Goal: Task Accomplishment & Management: Manage account settings

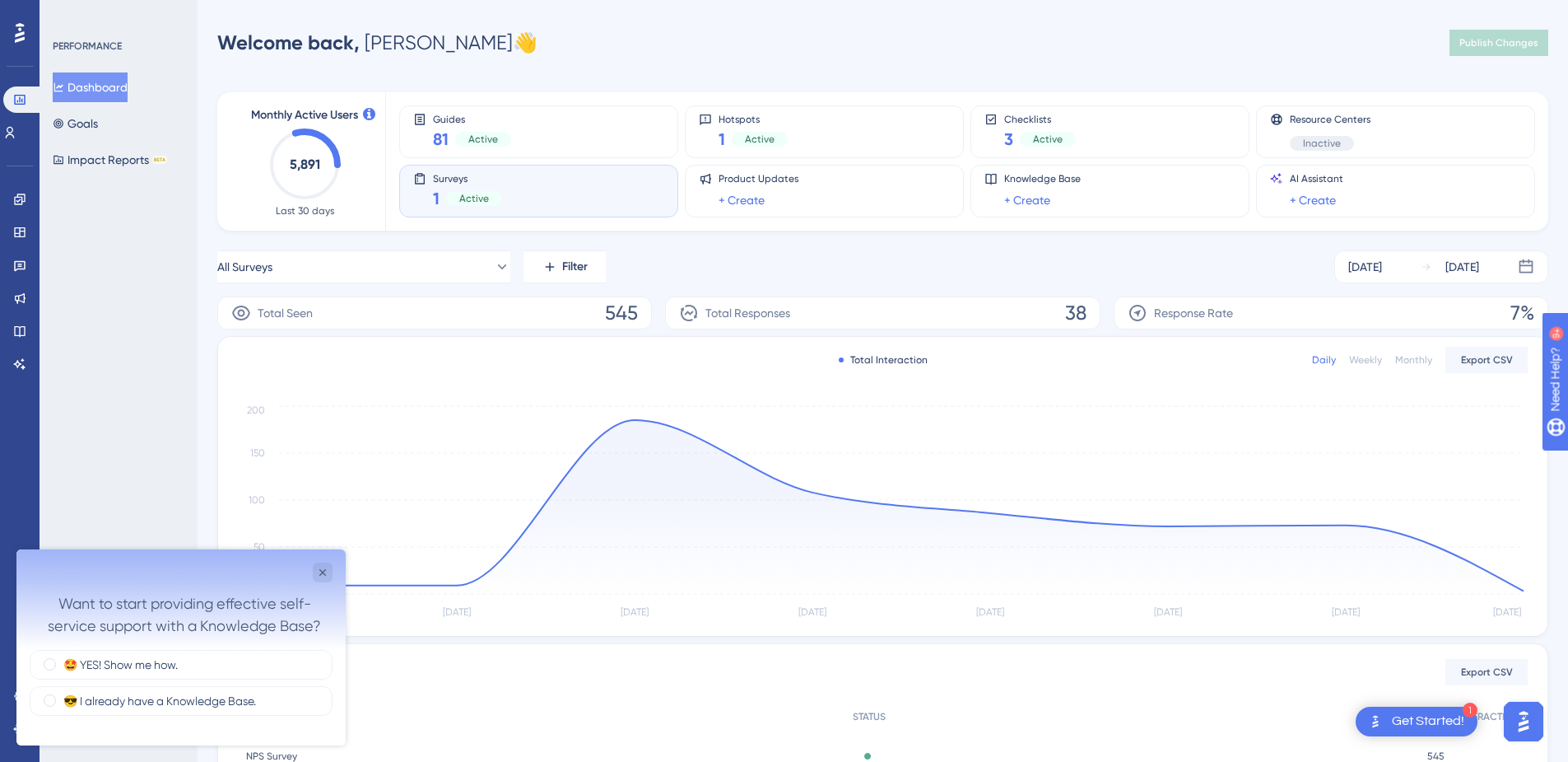
click at [463, 193] on span "Active" at bounding box center [474, 198] width 29 height 13
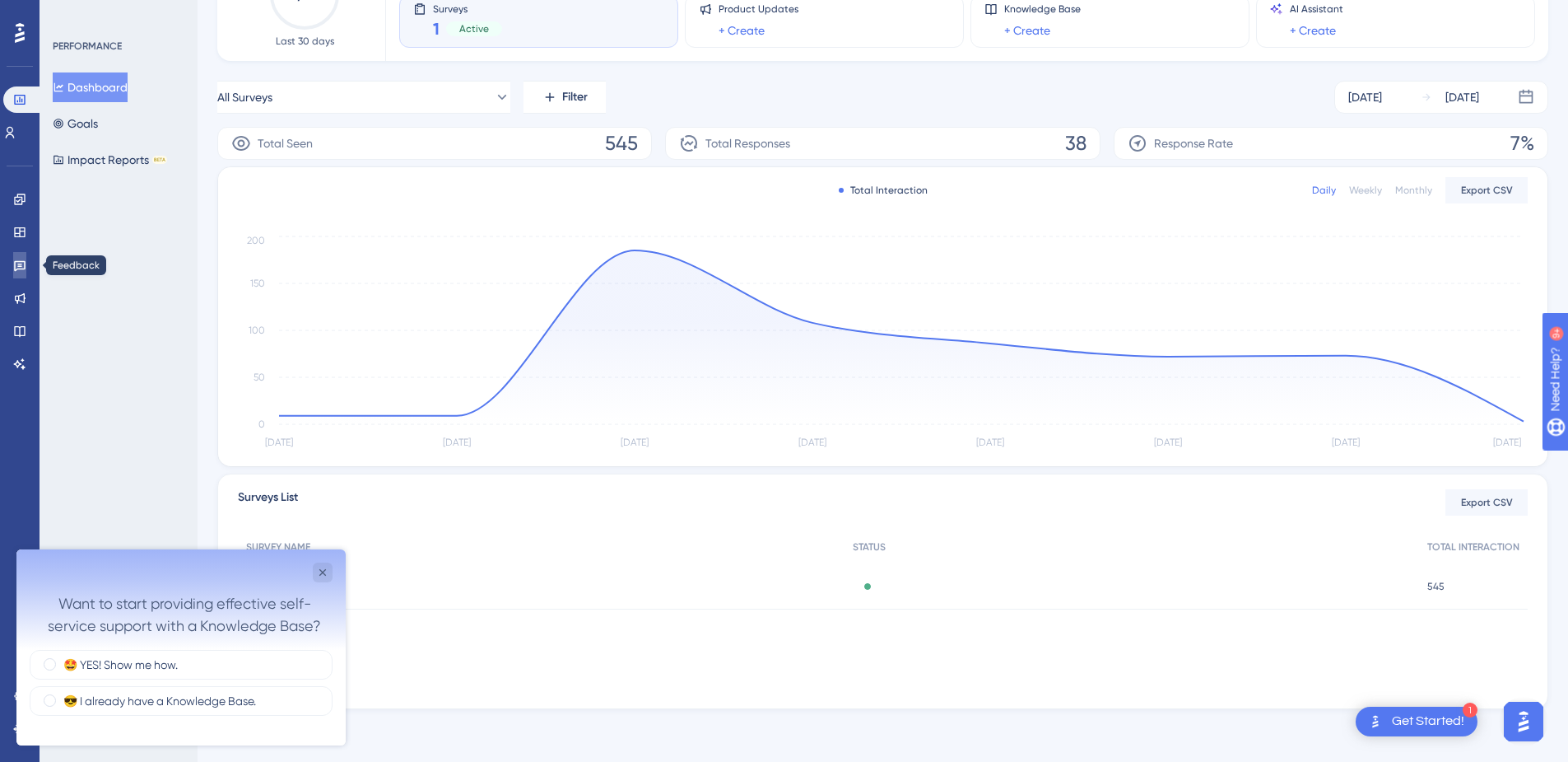
click at [26, 261] on icon at bounding box center [20, 265] width 13 height 13
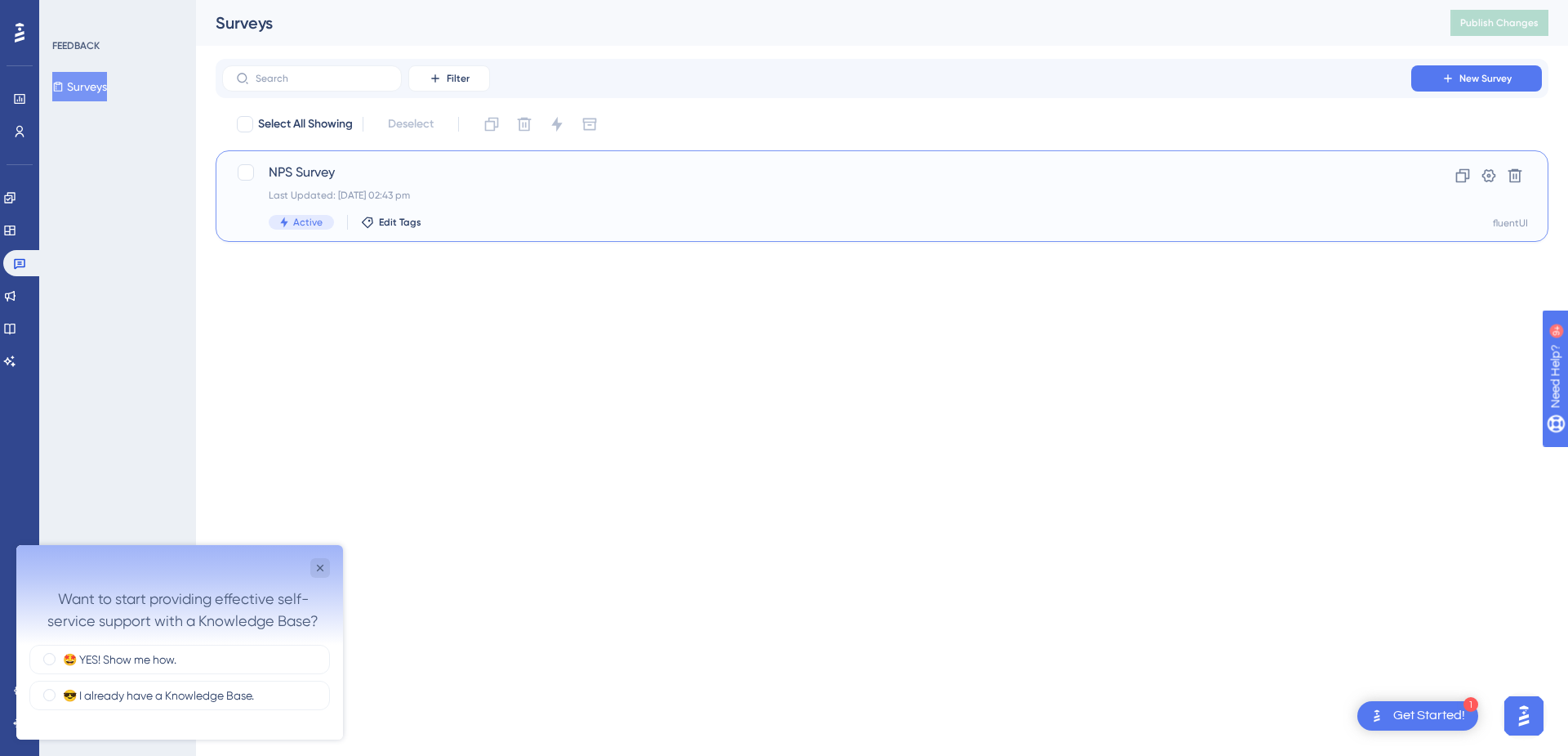
click at [315, 176] on span "NPS Survey" at bounding box center [817, 172] width 1096 height 20
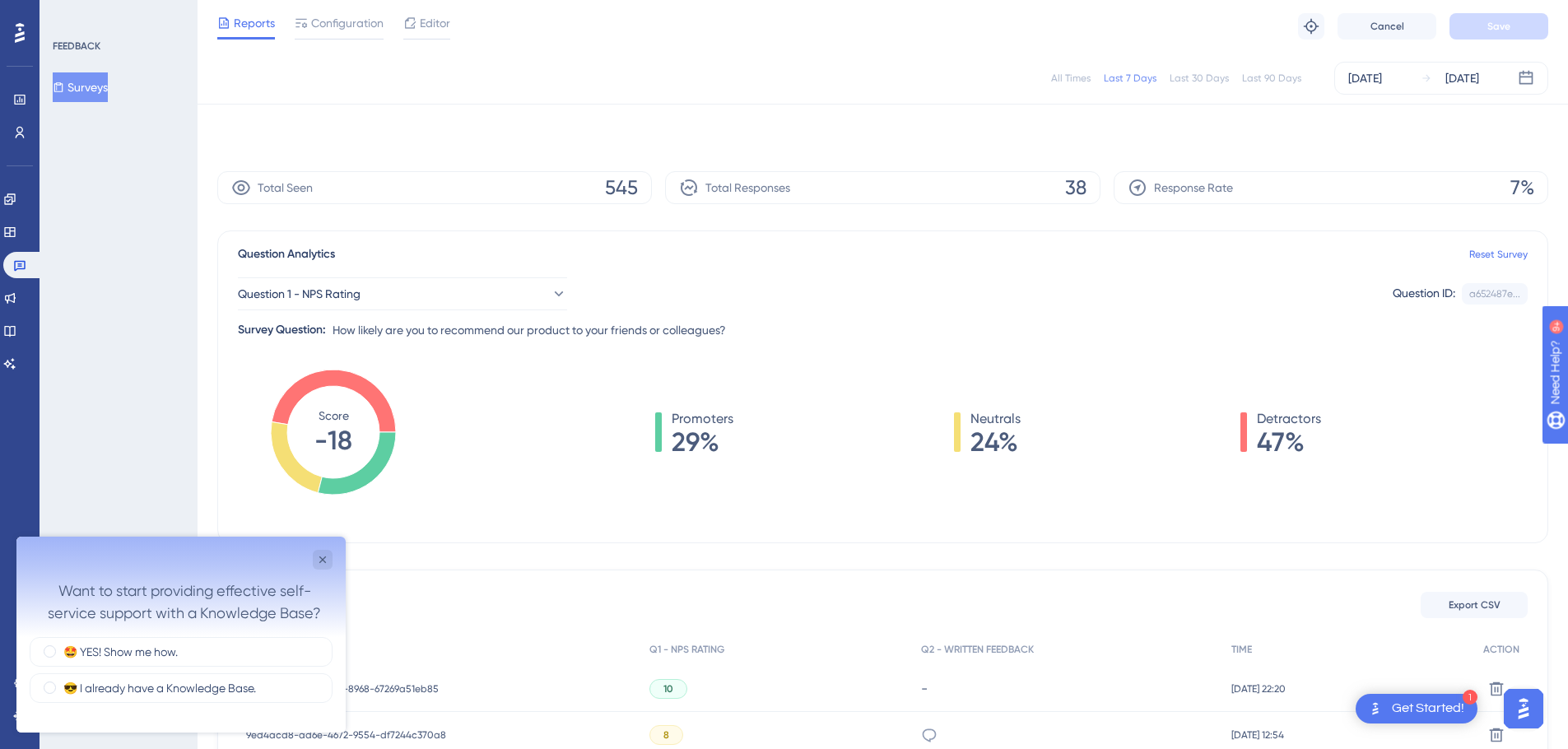
scroll to position [349, 0]
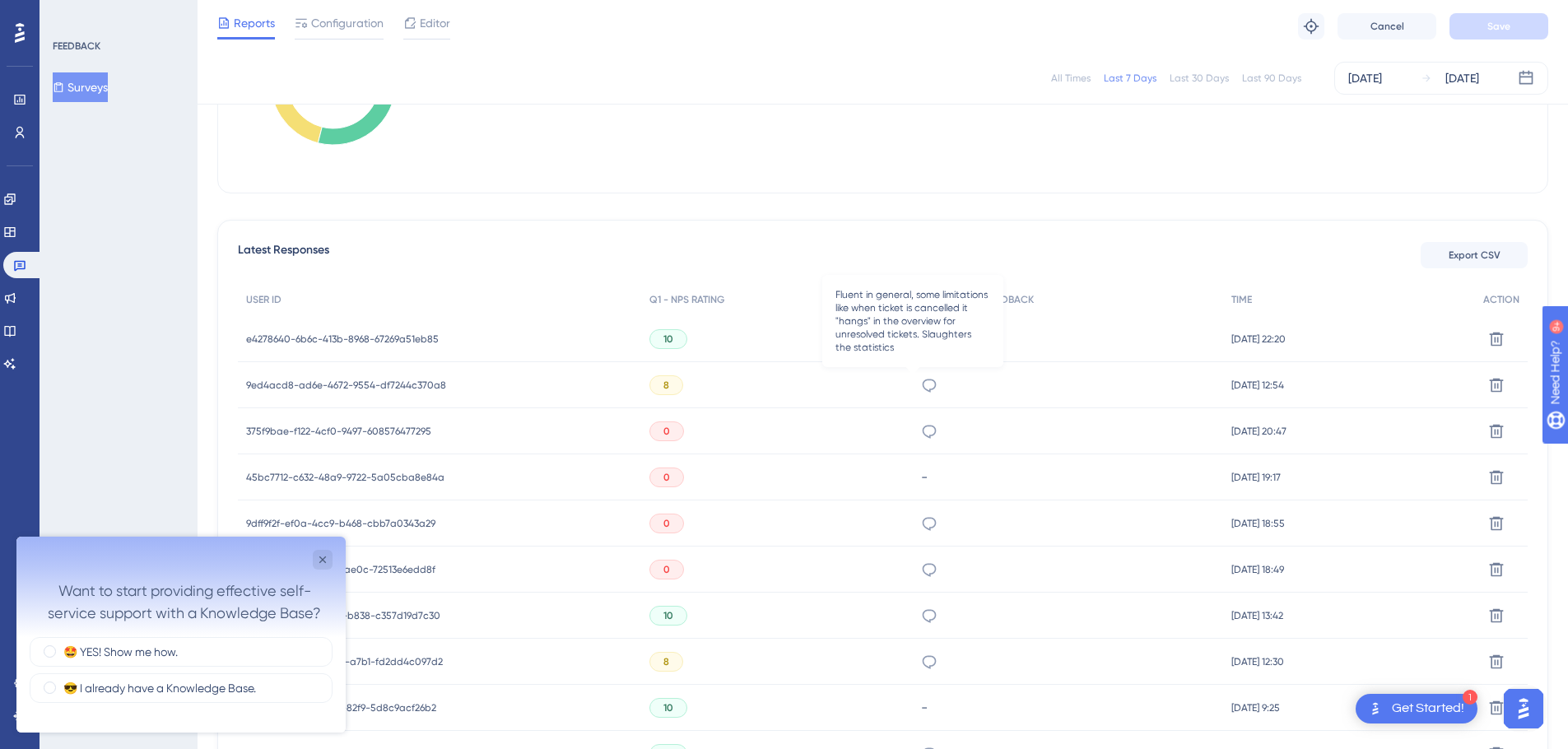
click at [921, 383] on icon at bounding box center [928, 384] width 16 height 16
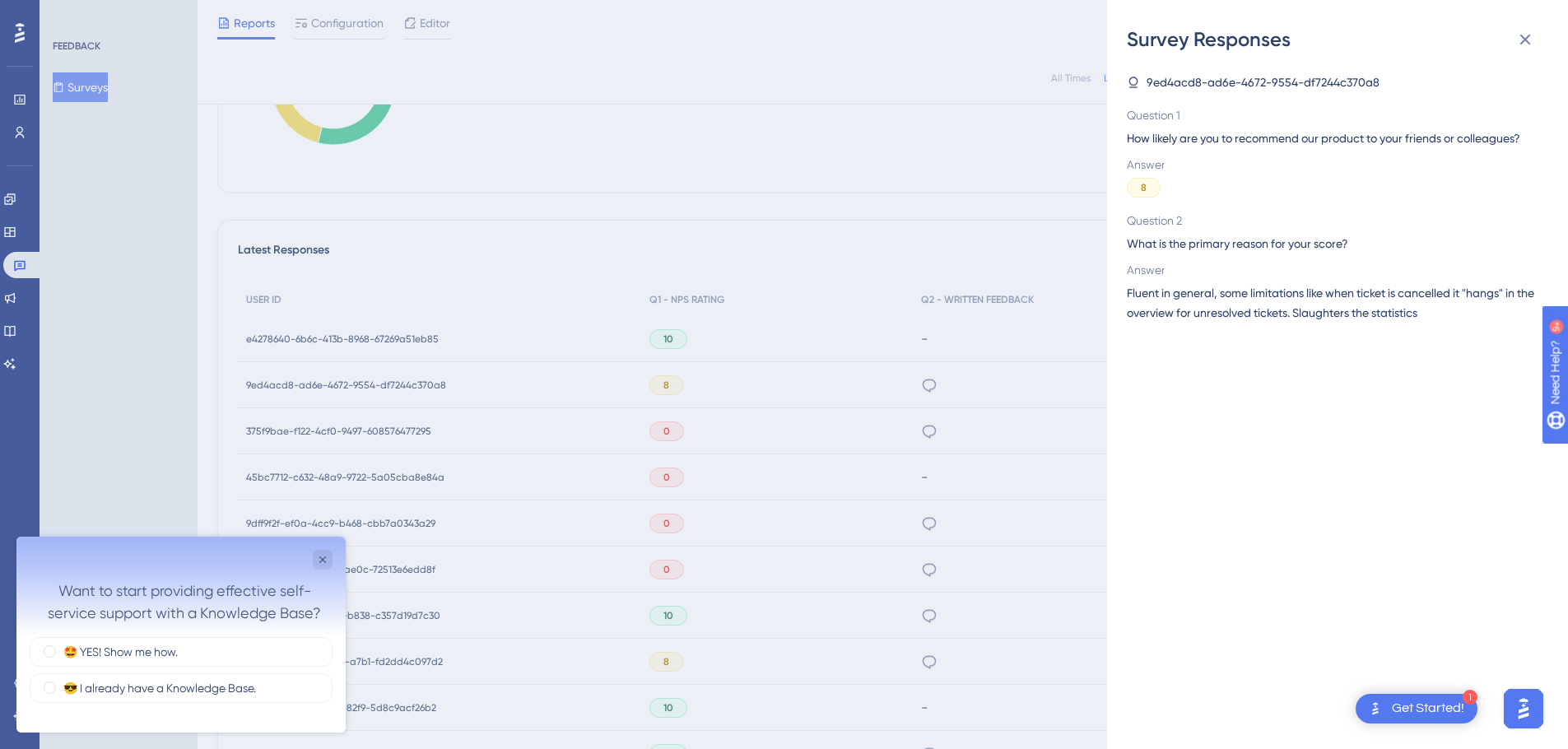
click at [431, 378] on div "Survey Responses 9ed4acd8-ad6e-4672-9554-df7244c370a8 Question 1 How likely are…" at bounding box center [784, 374] width 1568 height 749
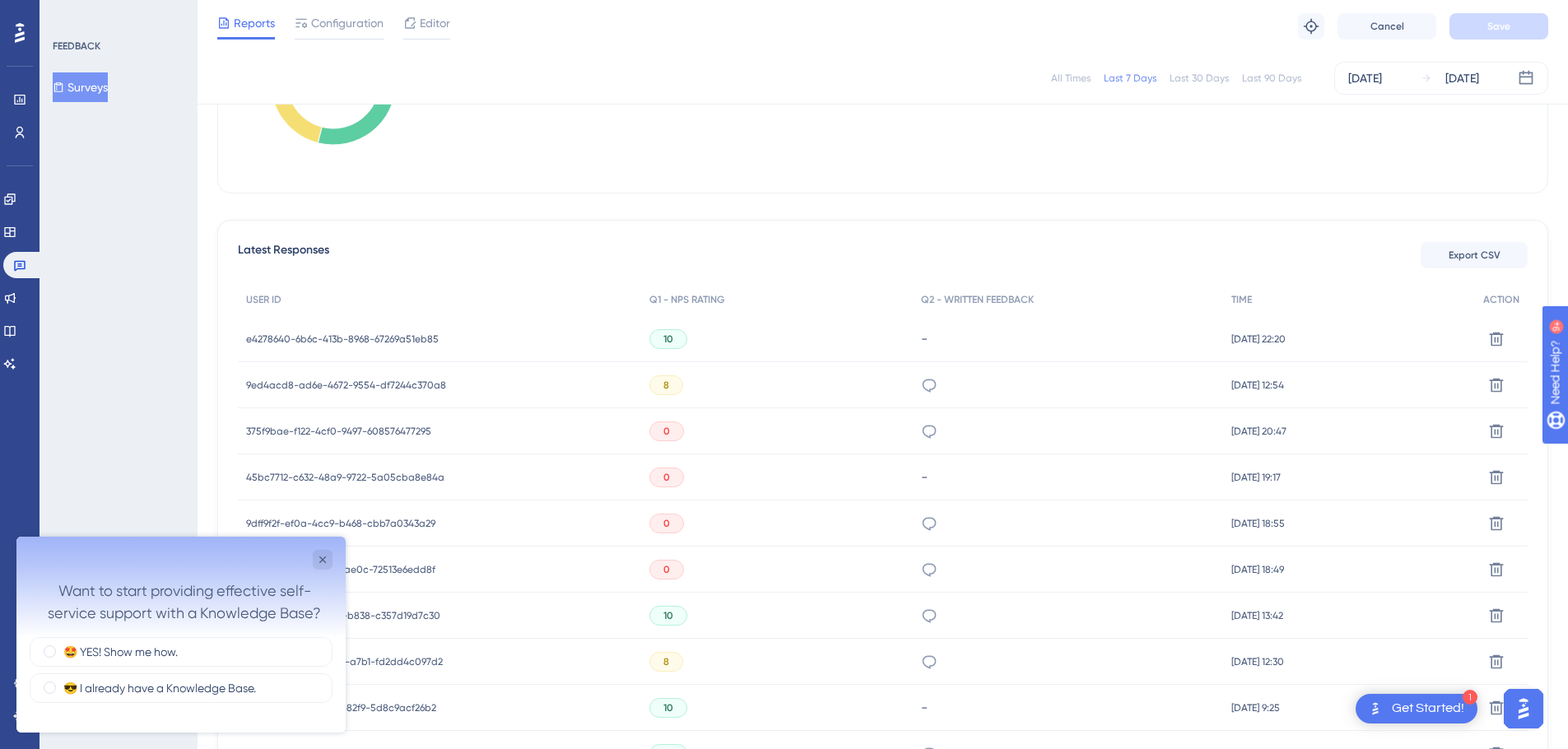
click at [418, 381] on span "9ed4acd8-ad6e-4672-9554-df7244c370a8" at bounding box center [346, 385] width 200 height 13
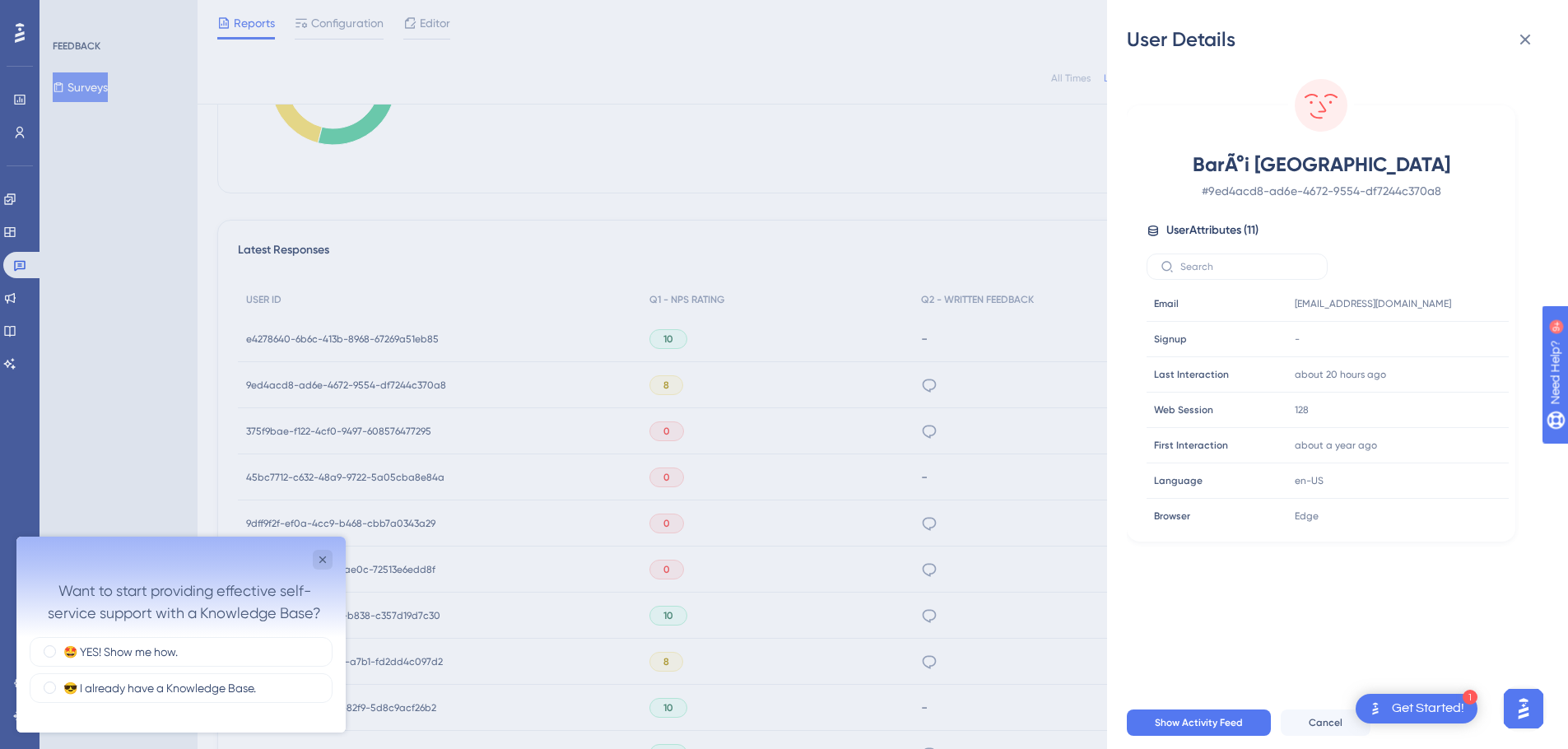
click at [1049, 416] on div "User Details BarÃ°i Westin # 9ed4acd8-ad6e-4672-9554-df7244c370a8 User Attribut…" at bounding box center [784, 374] width 1568 height 749
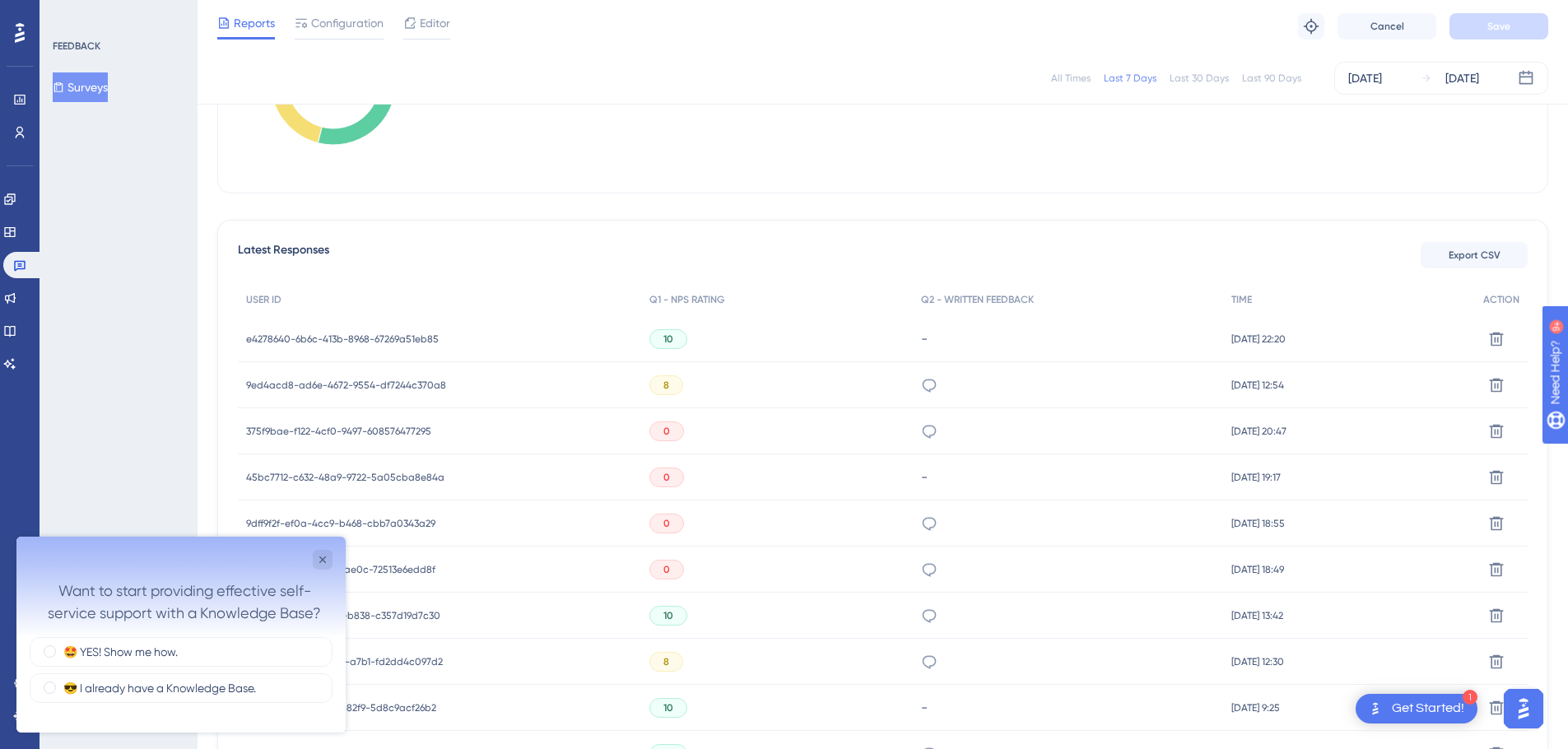
click at [429, 567] on span "af224528-7c21-4e6a-ae0c-72513e6edd8f" at bounding box center [341, 569] width 189 height 13
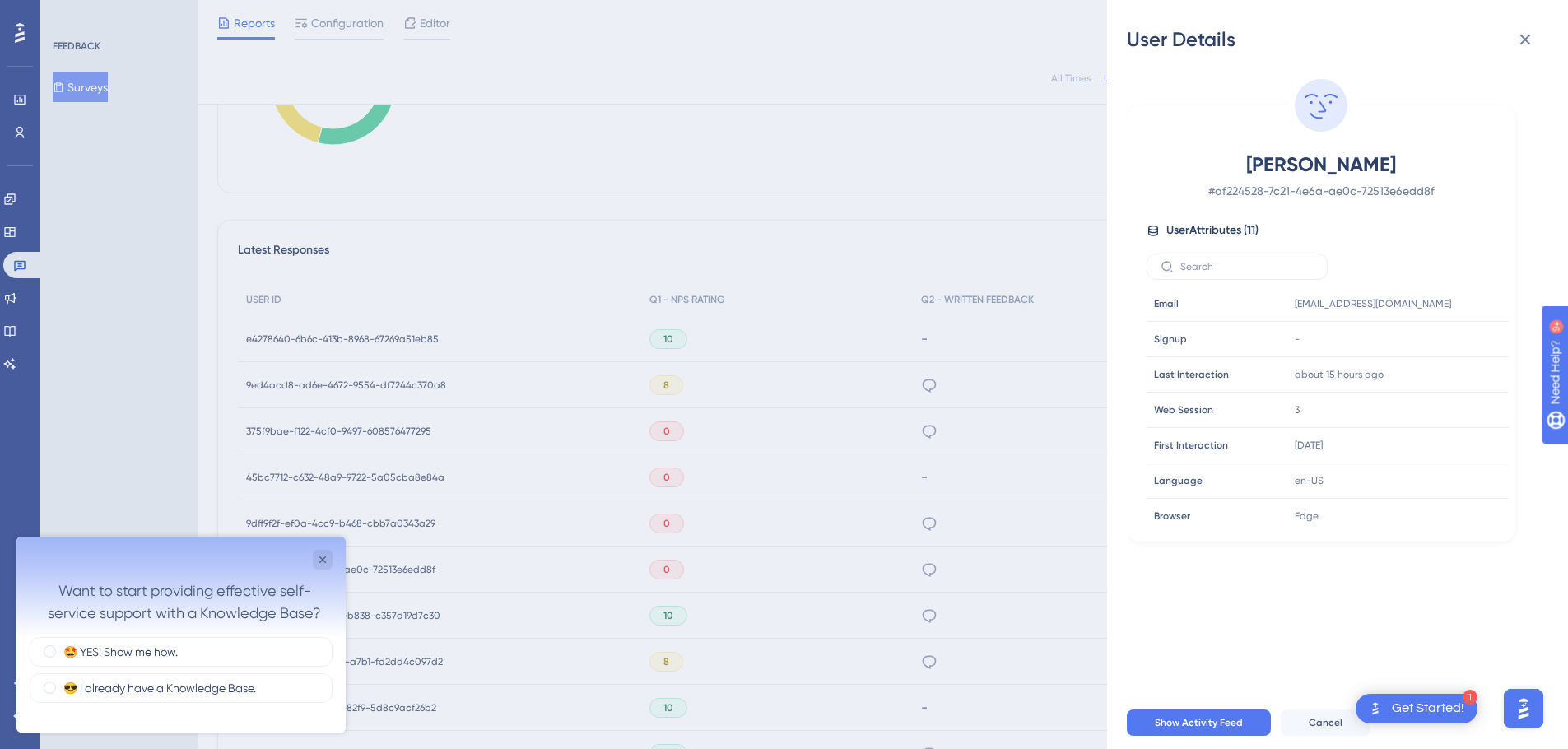
click at [325, 553] on icon "Close survey" at bounding box center [323, 560] width 13 height 13
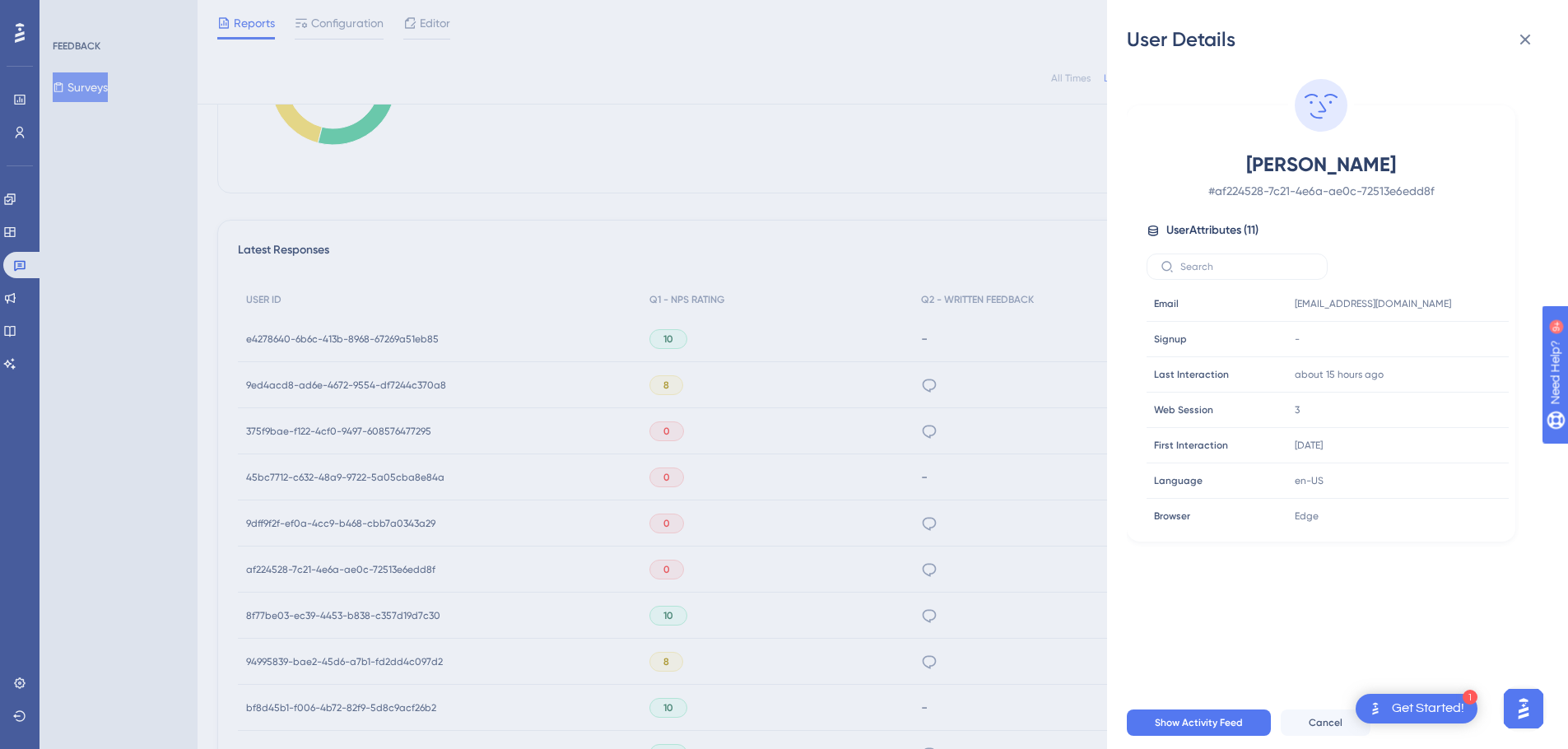
scroll to position [398, 0]
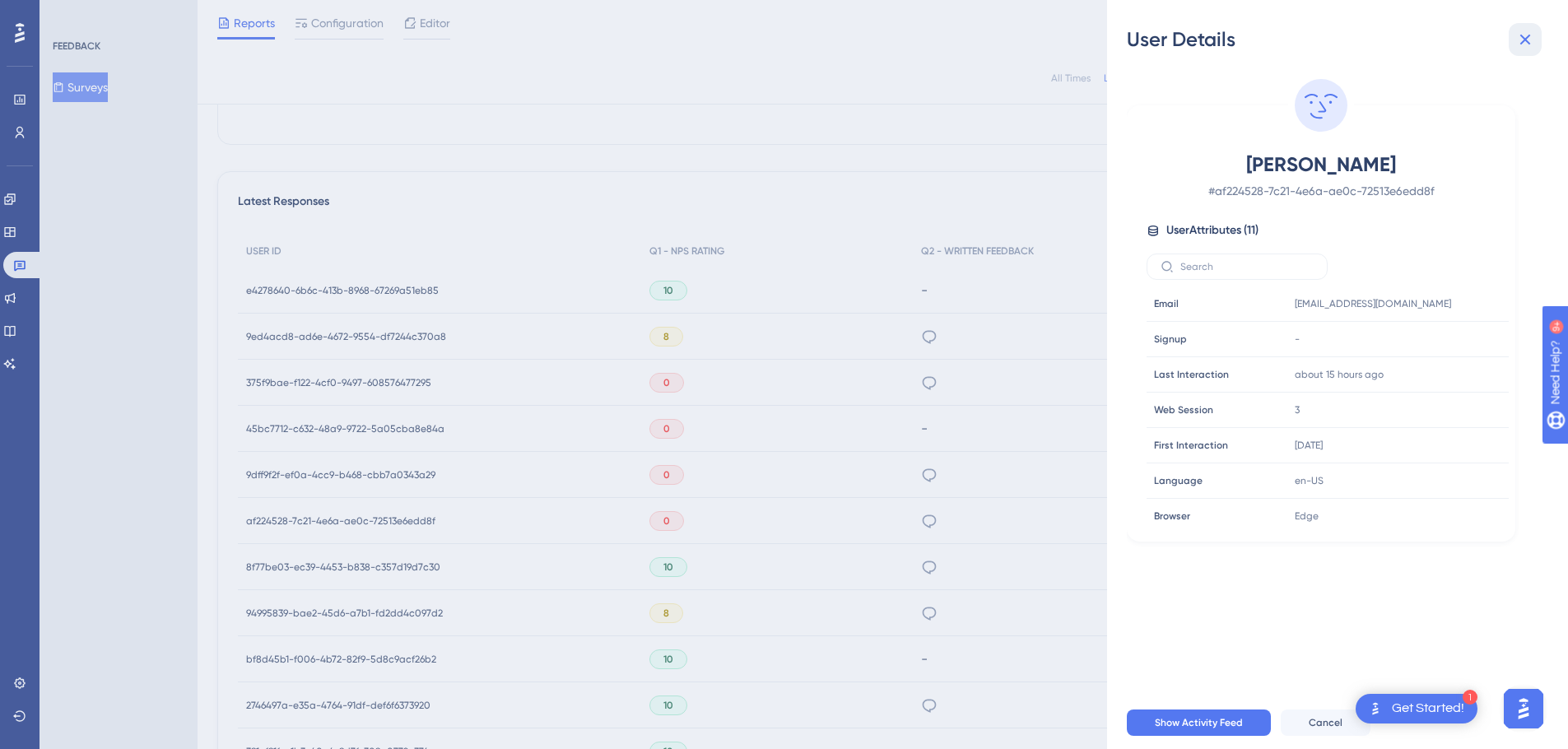
drag, startPoint x: 1526, startPoint y: 40, endPoint x: 1510, endPoint y: 40, distance: 16.0
click at [1510, 40] on button at bounding box center [1524, 39] width 33 height 33
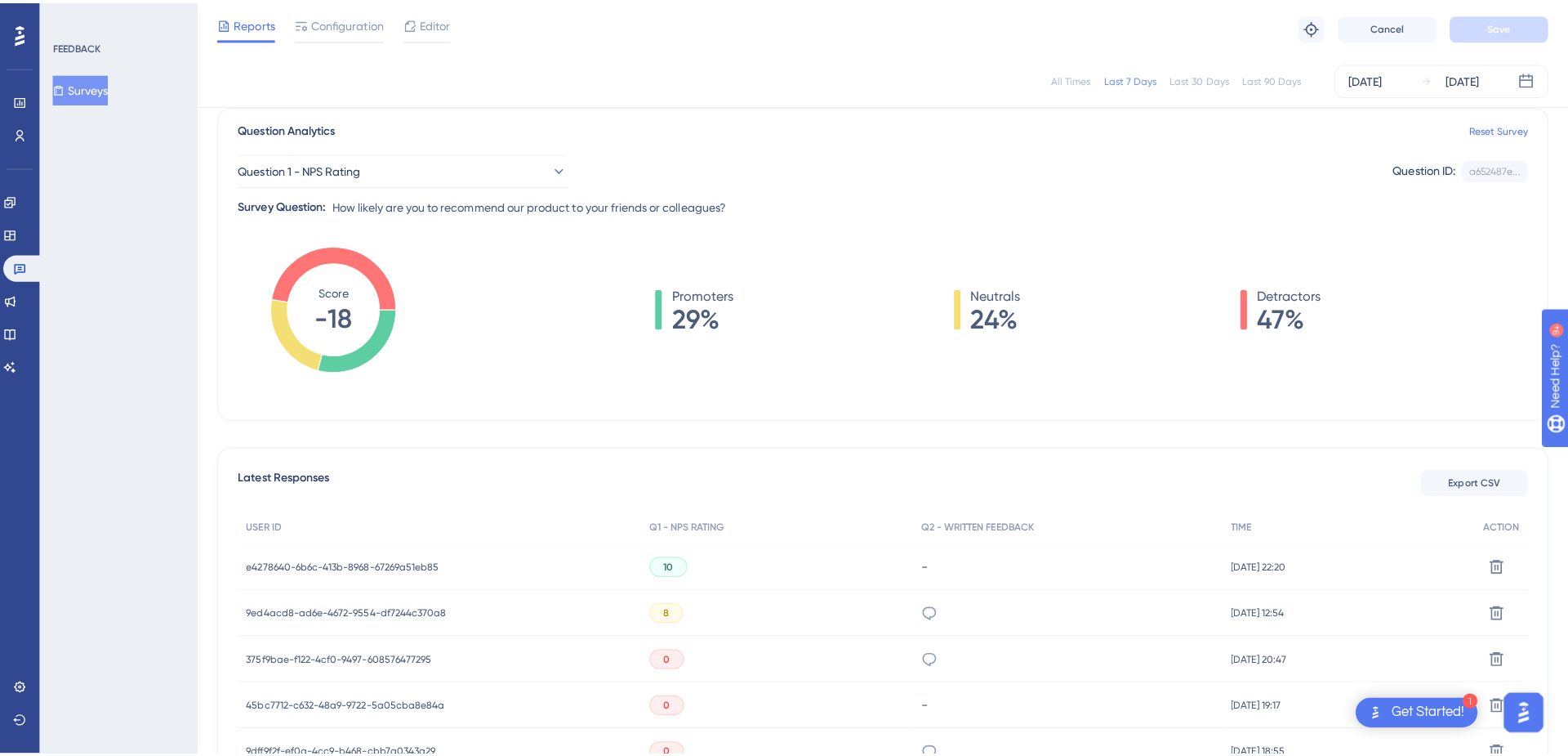
scroll to position [124, 0]
click at [1434, 480] on button "Export CSV" at bounding box center [1462, 477] width 106 height 26
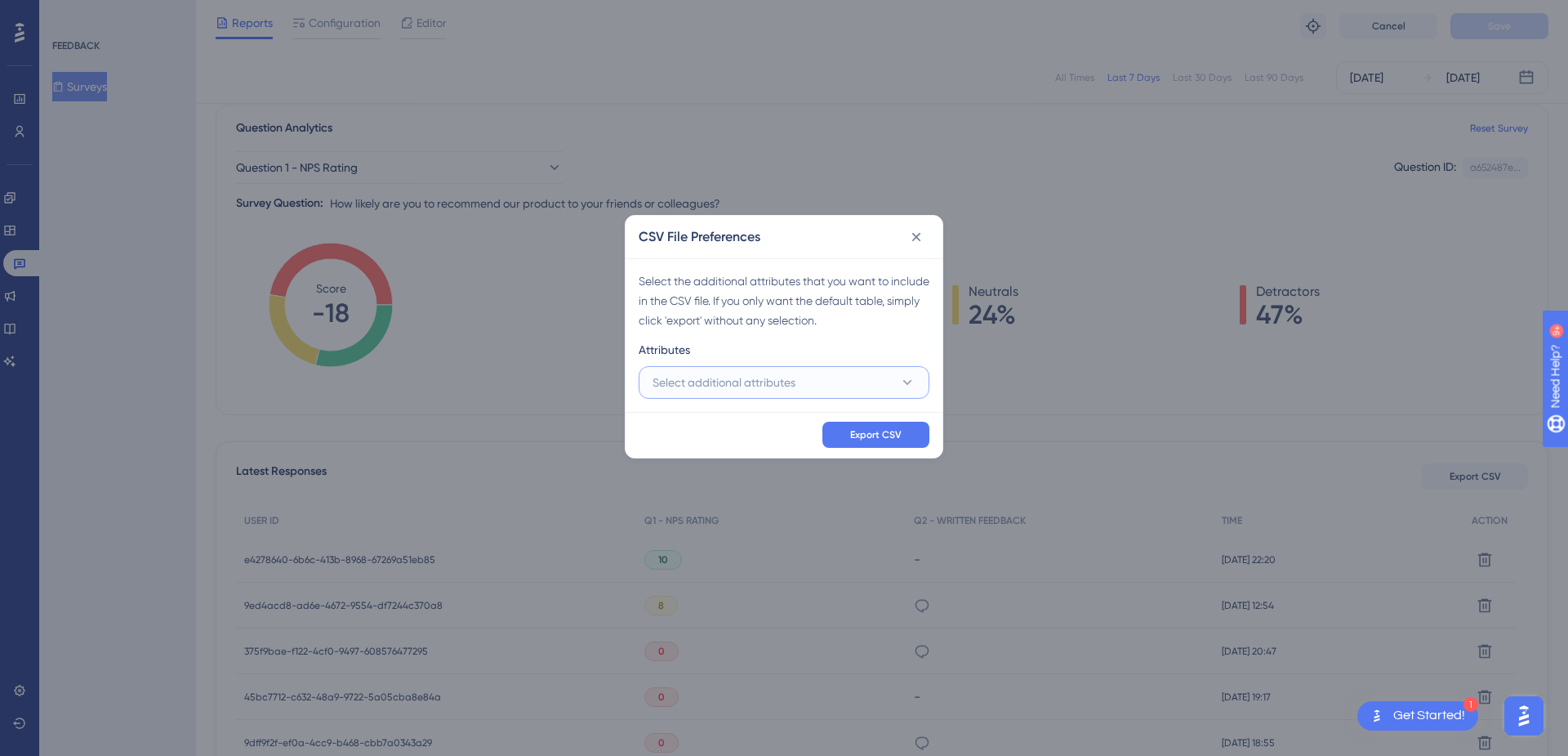
click at [854, 378] on button "Select additional attributes" at bounding box center [783, 382] width 290 height 33
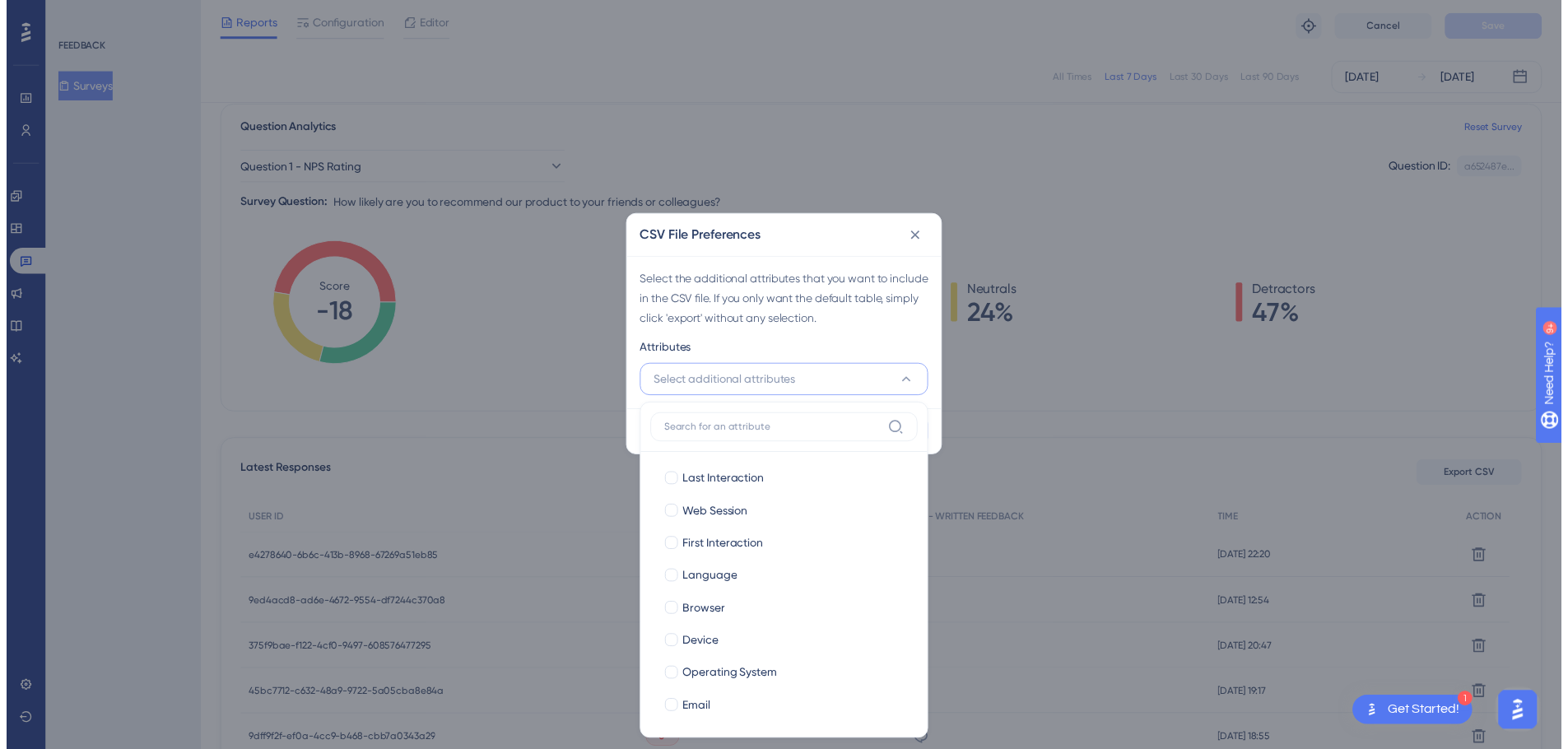
scroll to position [101, 0]
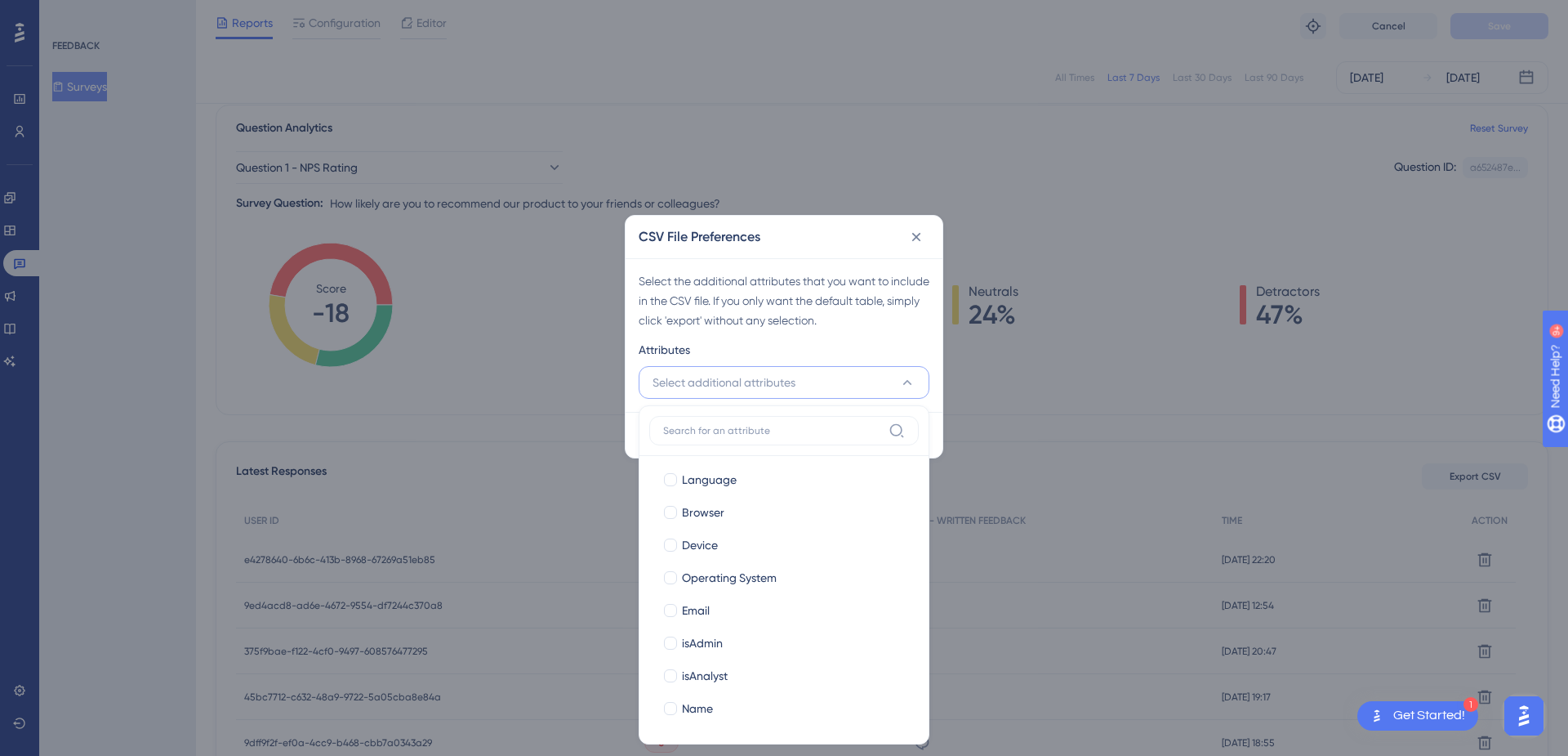
click at [672, 605] on div at bounding box center [670, 610] width 13 height 13
checkbox input "true"
click at [672, 637] on div at bounding box center [670, 643] width 13 height 13
checkbox input "true"
click at [672, 672] on div at bounding box center [670, 675] width 13 height 13
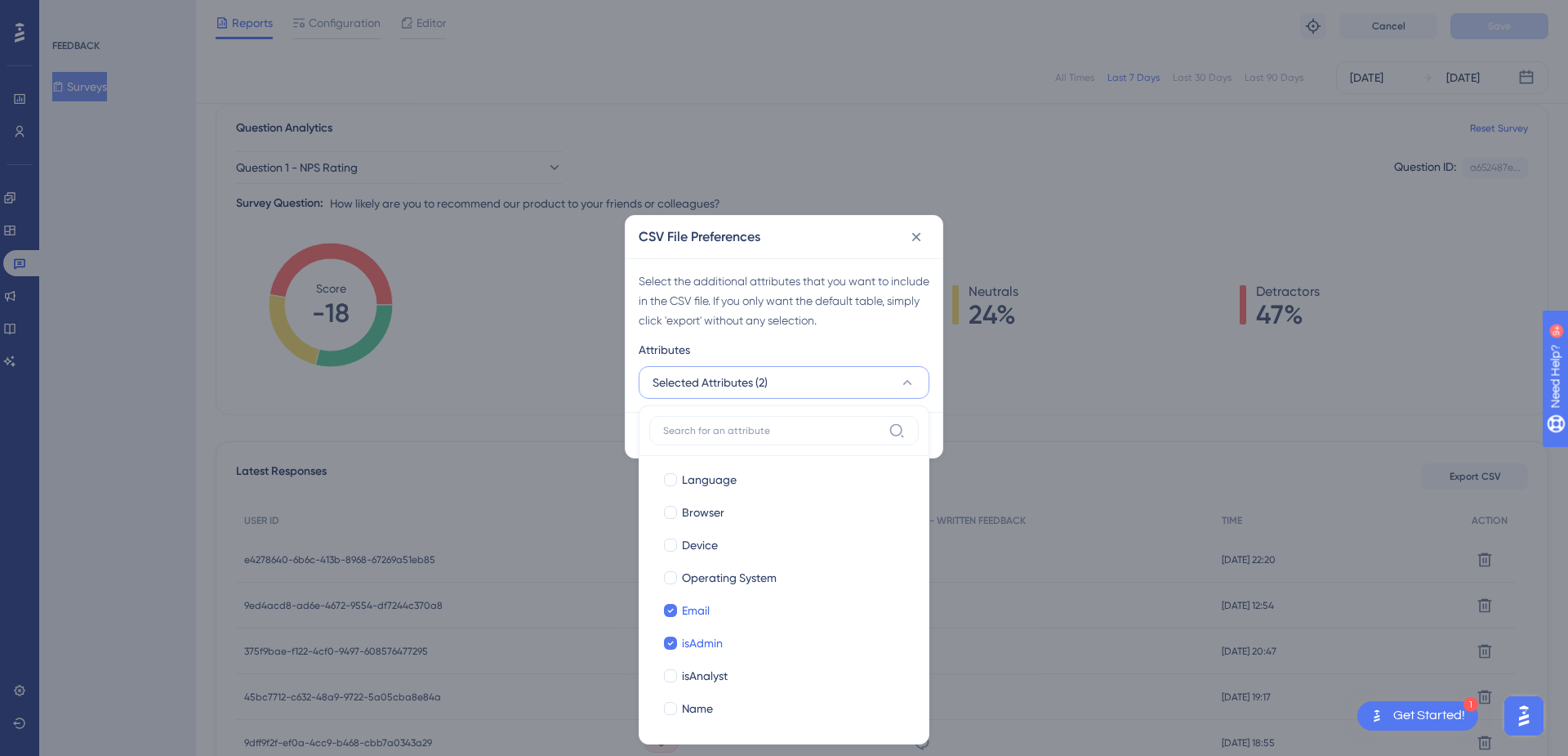
checkbox input "true"
click at [672, 703] on div at bounding box center [670, 708] width 13 height 13
checkbox input "true"
click at [855, 303] on div "Select the additional attributes that you want to include in the CSV file. If y…" at bounding box center [783, 300] width 290 height 59
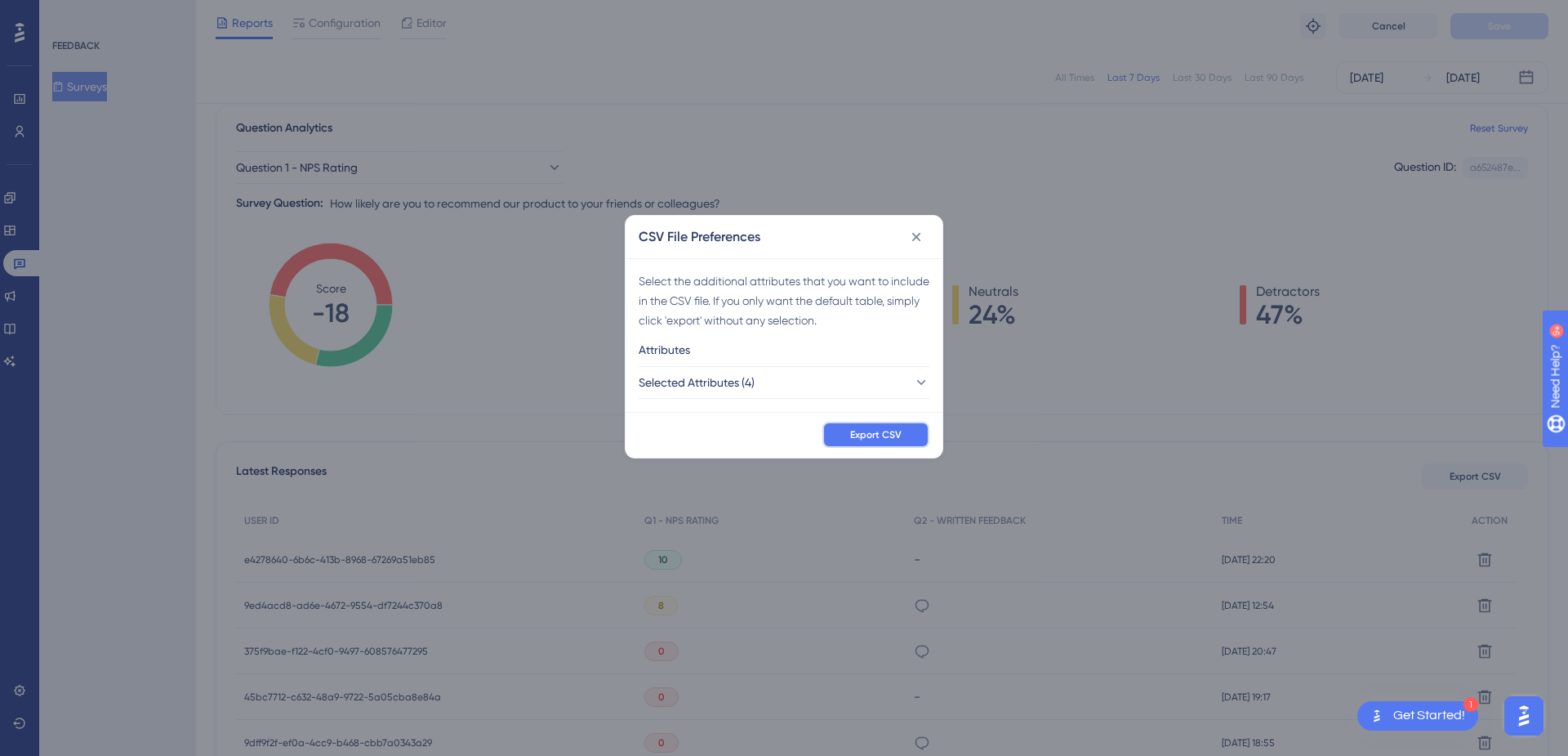
click at [849, 430] on button "Export CSV" at bounding box center [876, 434] width 107 height 26
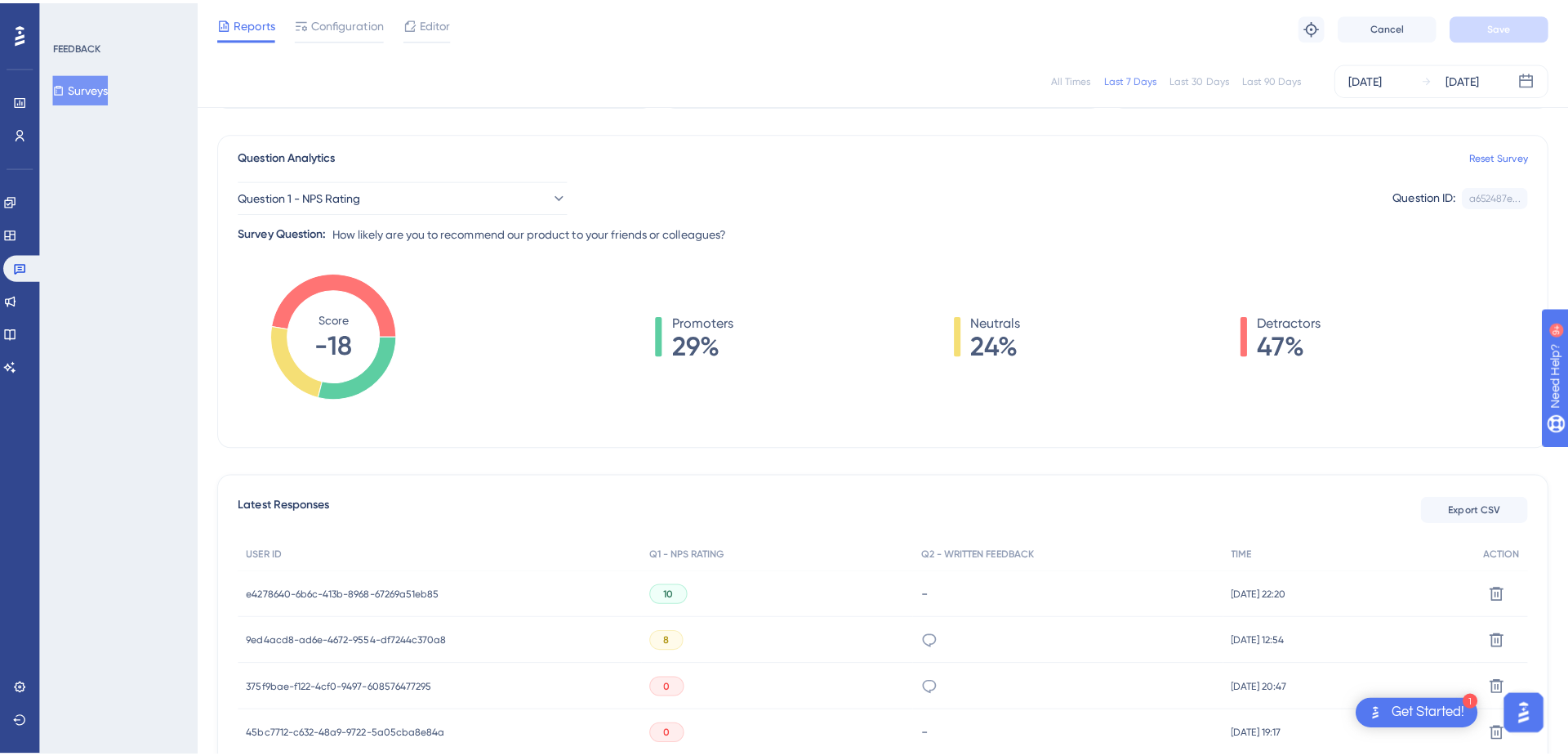
scroll to position [60, 0]
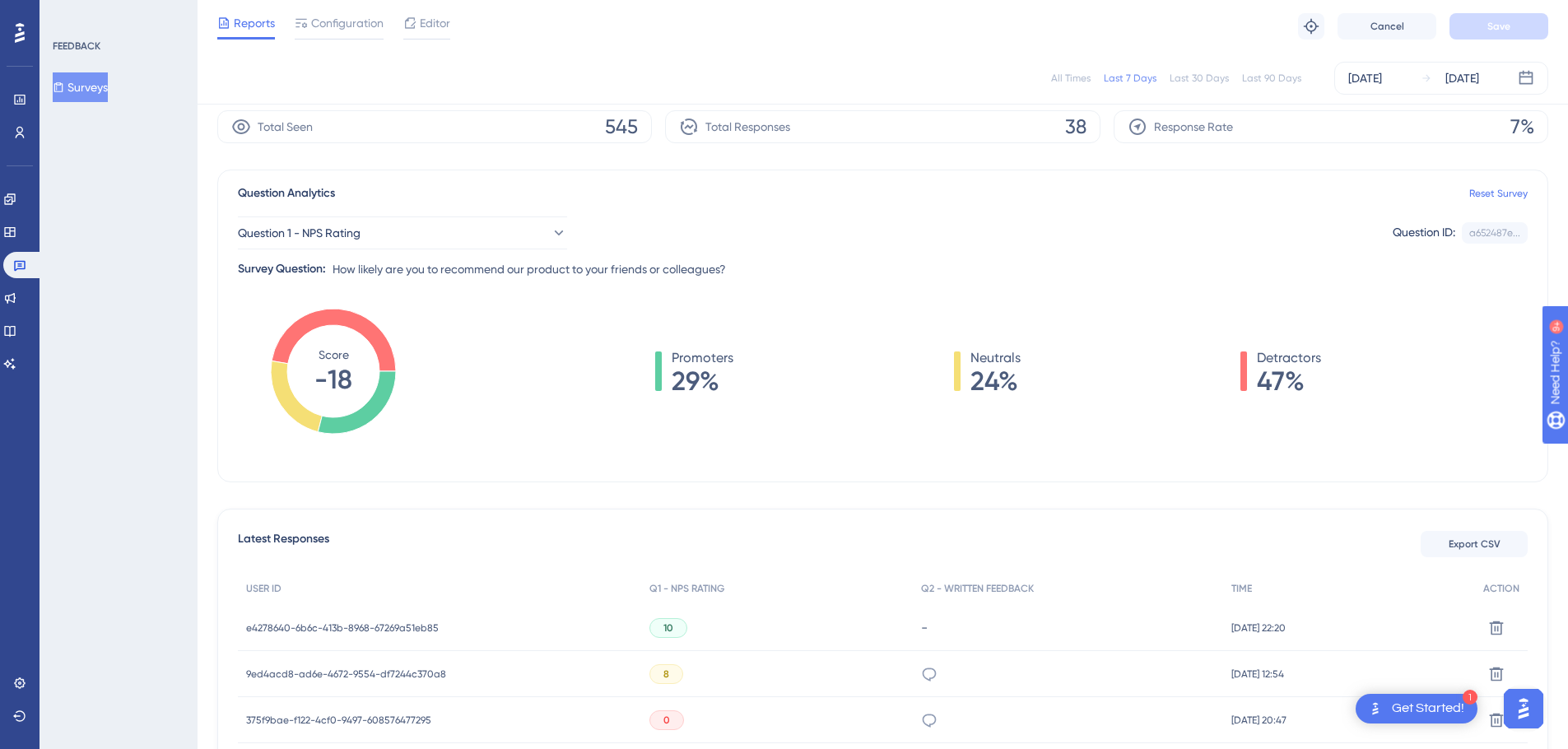
click at [1187, 84] on div "Last 30 Days" at bounding box center [1199, 79] width 60 height 13
click at [1482, 548] on span "Export CSV" at bounding box center [1474, 544] width 52 height 13
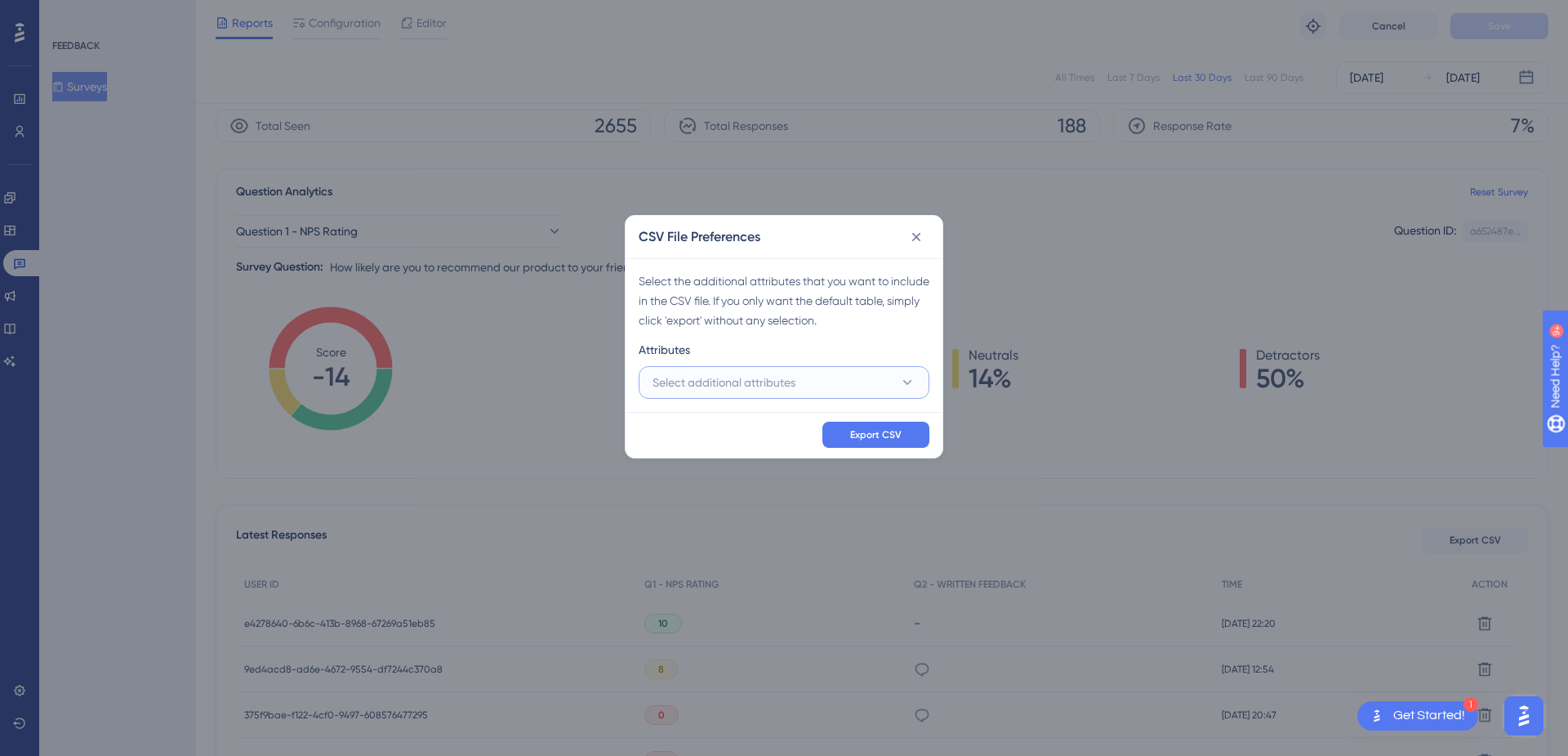
click at [862, 379] on button "Select additional attributes" at bounding box center [783, 382] width 290 height 33
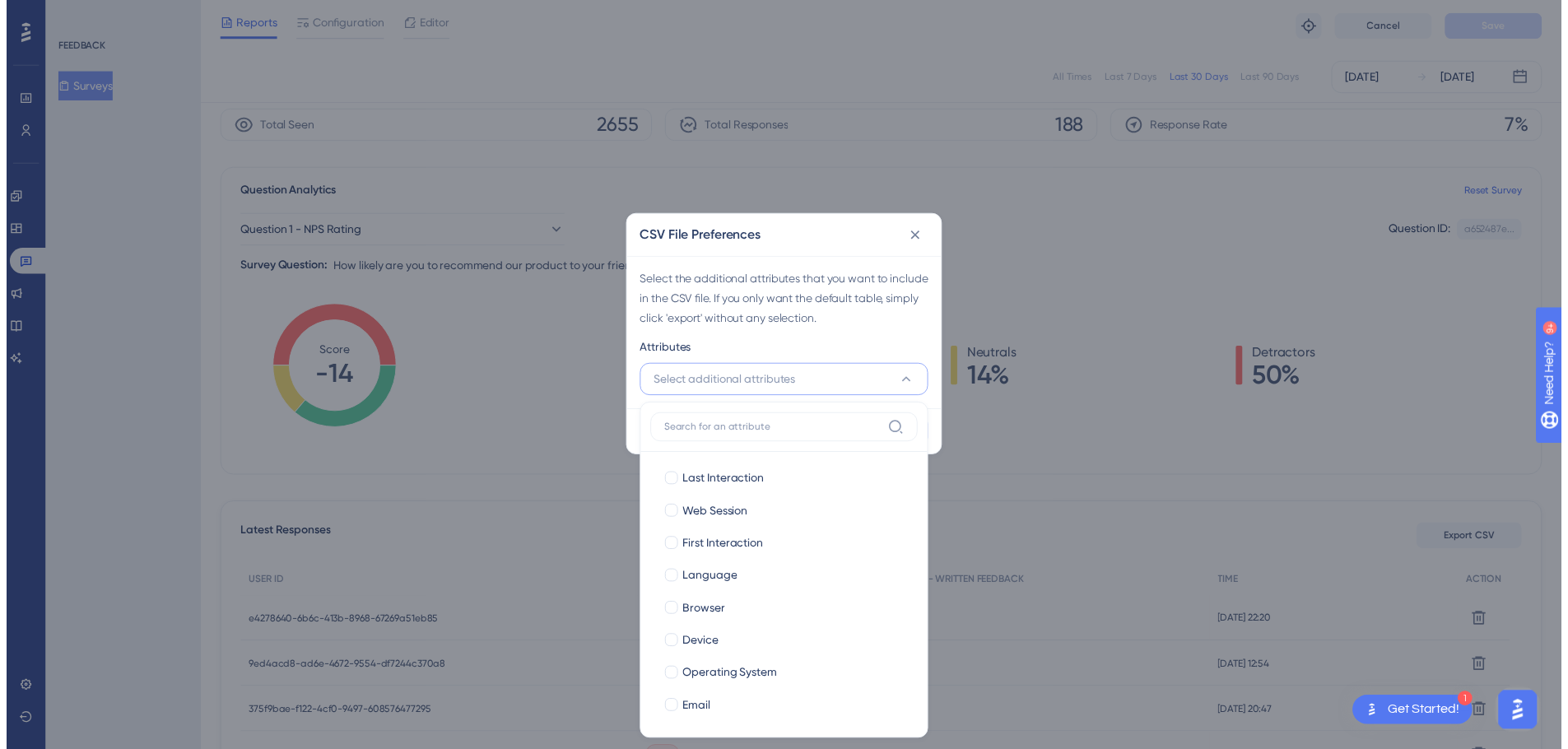
scroll to position [101, 0]
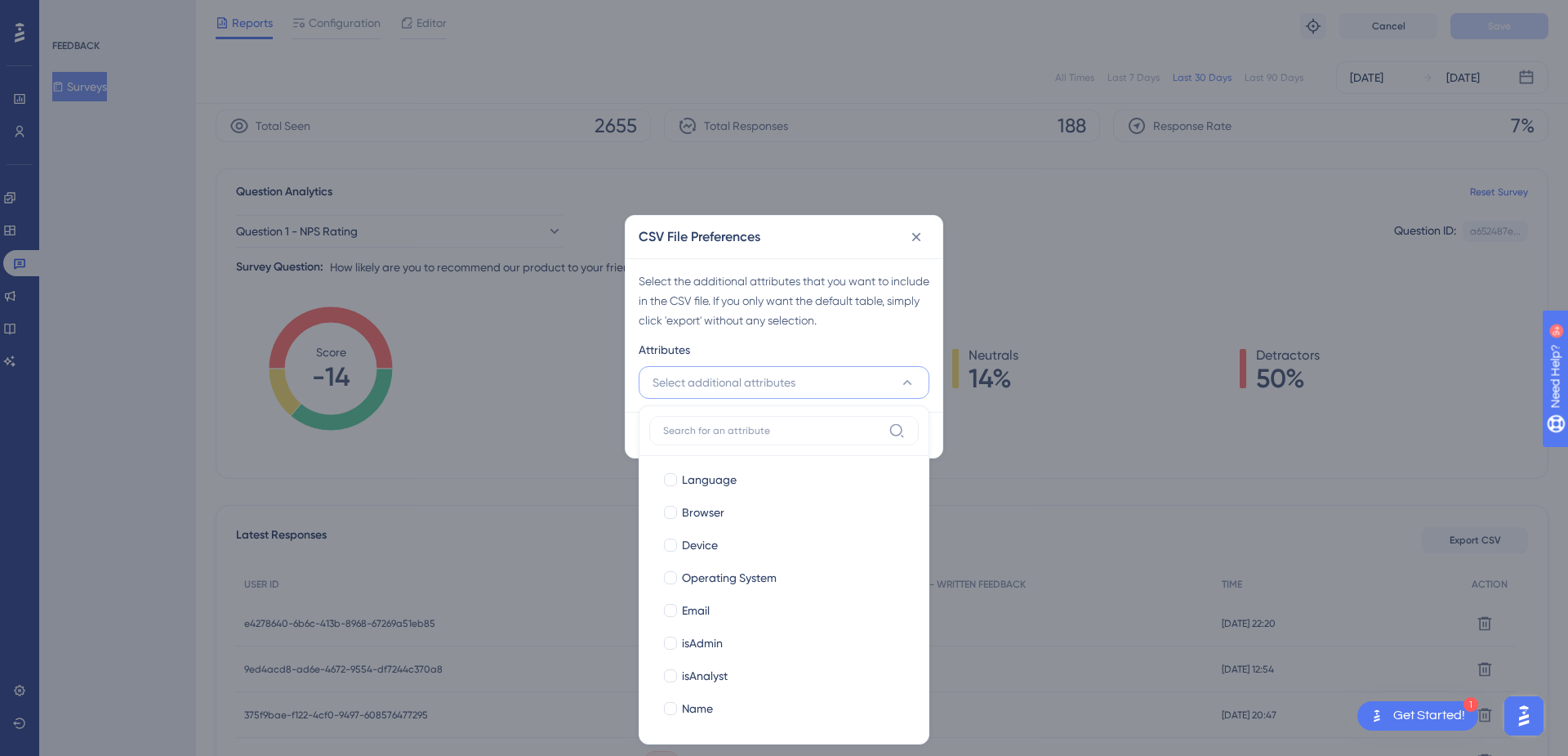
click at [672, 615] on div at bounding box center [670, 610] width 13 height 13
checkbox input "true"
click at [671, 652] on label "isAdmin isAdmin" at bounding box center [784, 642] width 270 height 33
click at [671, 743] on input "isAdmin" at bounding box center [670, 743] width 1 height 1
click at [671, 669] on div at bounding box center [670, 675] width 13 height 13
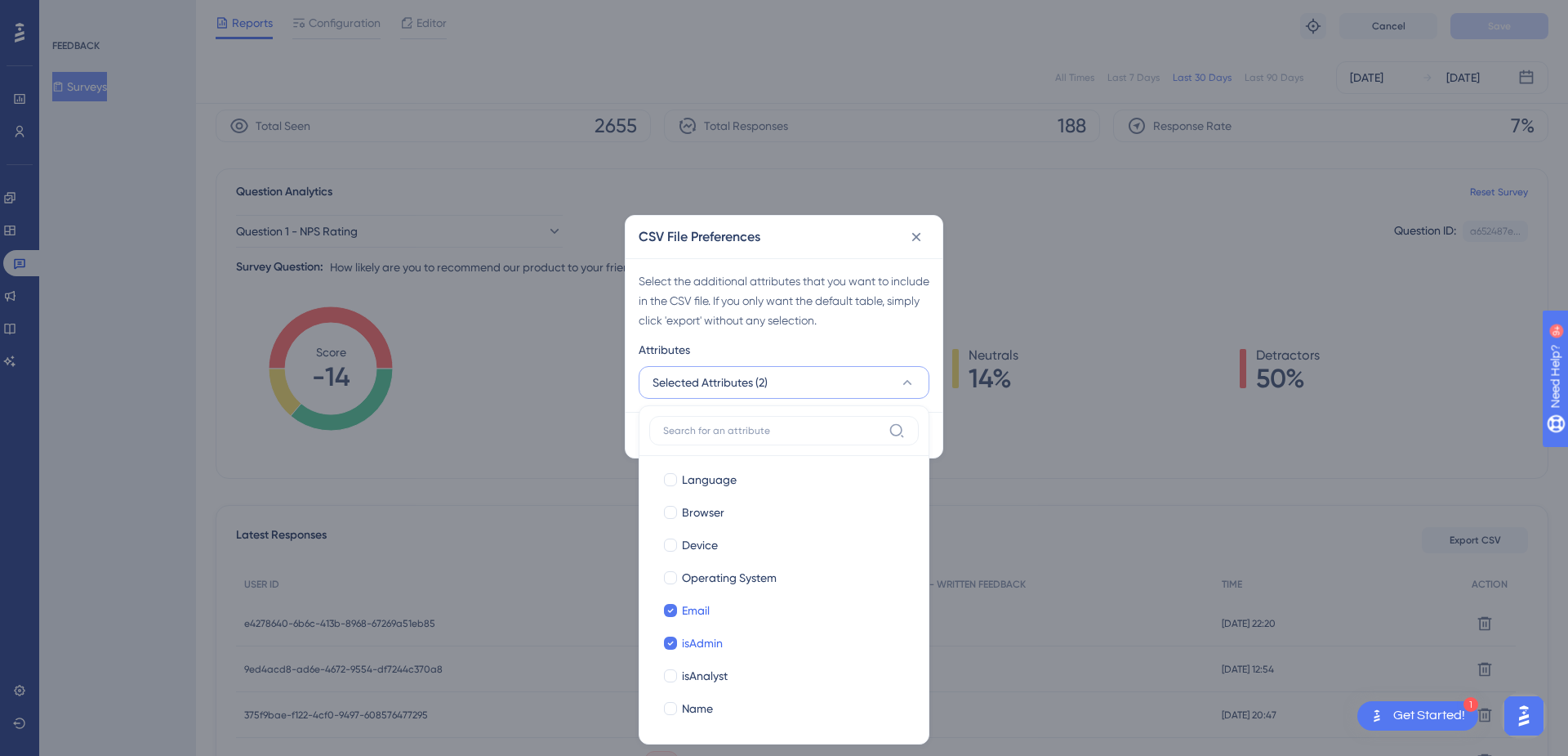
checkbox input "true"
click at [671, 701] on div at bounding box center [670, 708] width 13 height 13
checkbox input "true"
click at [884, 337] on div "Select the additional attributes that you want to include in the CSV file. If y…" at bounding box center [783, 335] width 317 height 153
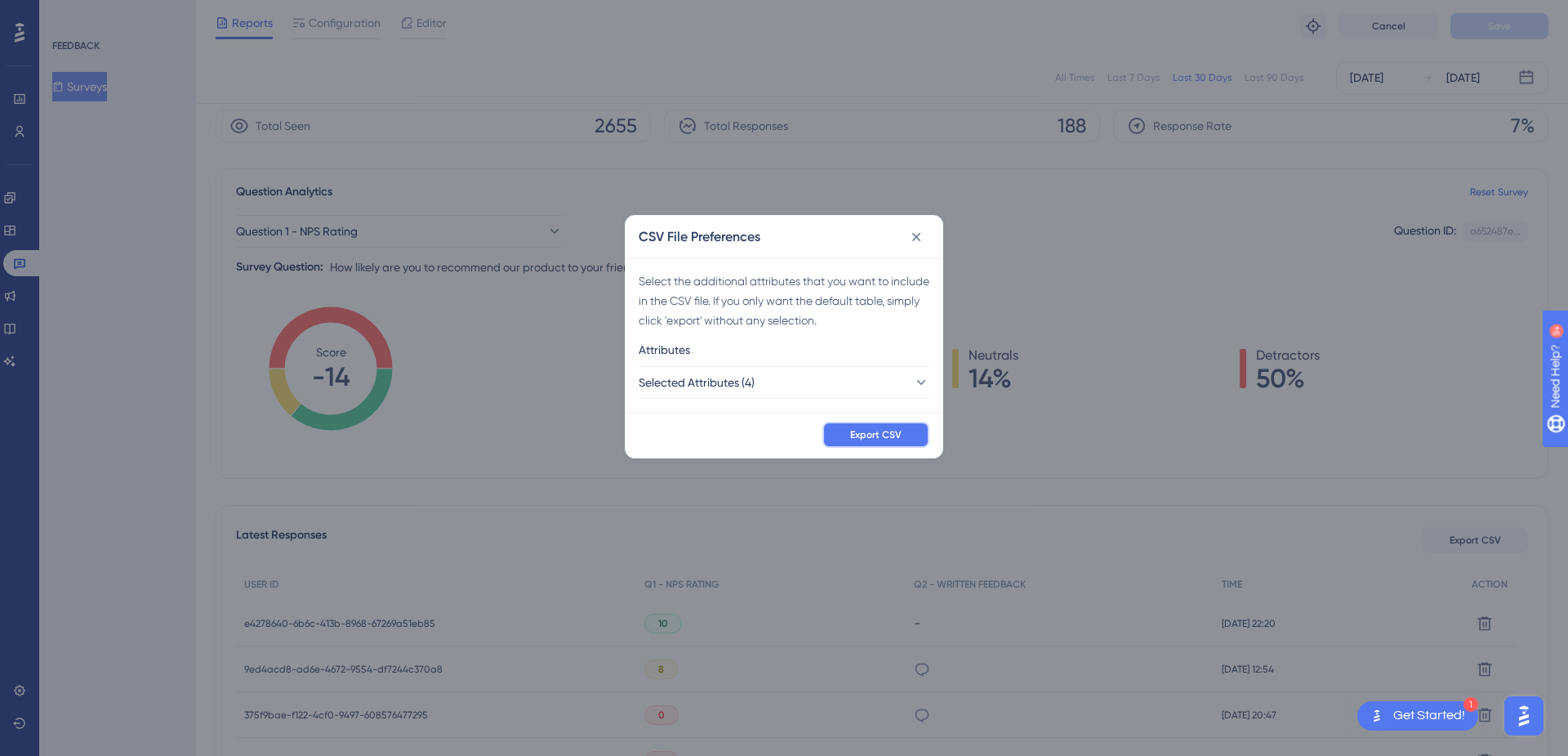
click at [886, 431] on span "Export CSV" at bounding box center [875, 434] width 52 height 13
